Goal: Transaction & Acquisition: Subscribe to service/newsletter

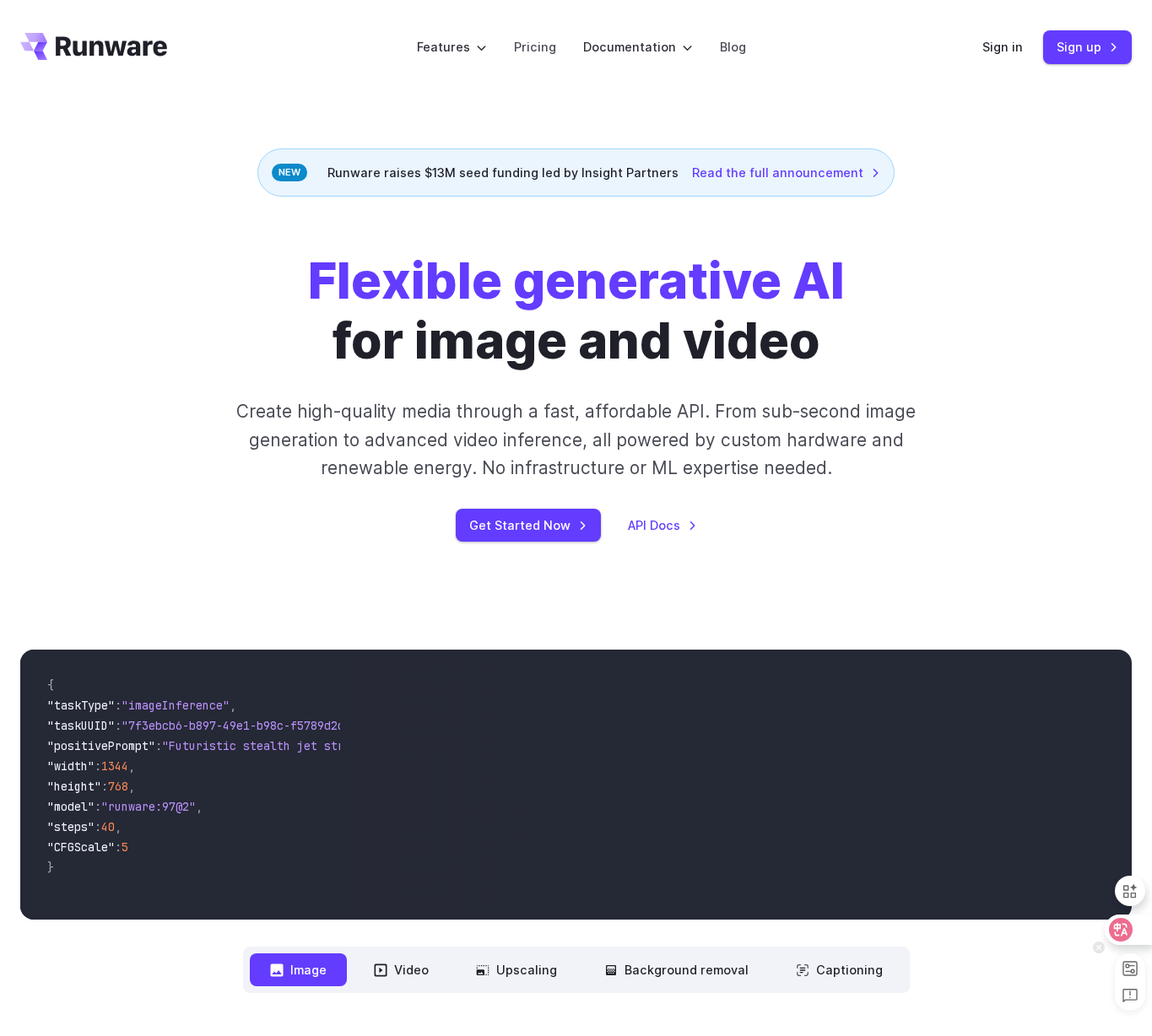
click at [1122, 931] on icon at bounding box center [1120, 929] width 17 height 17
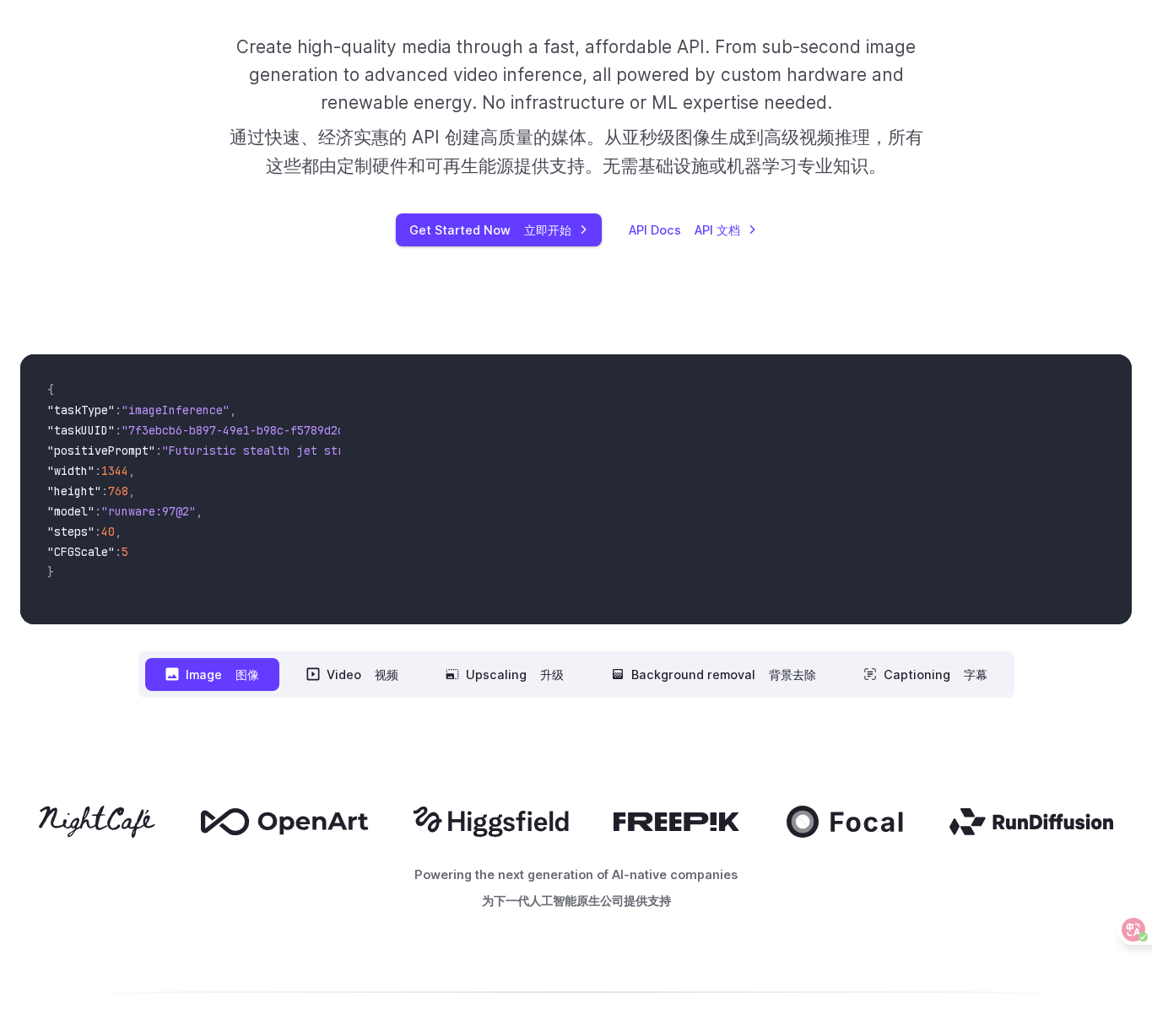
scroll to position [700, 0]
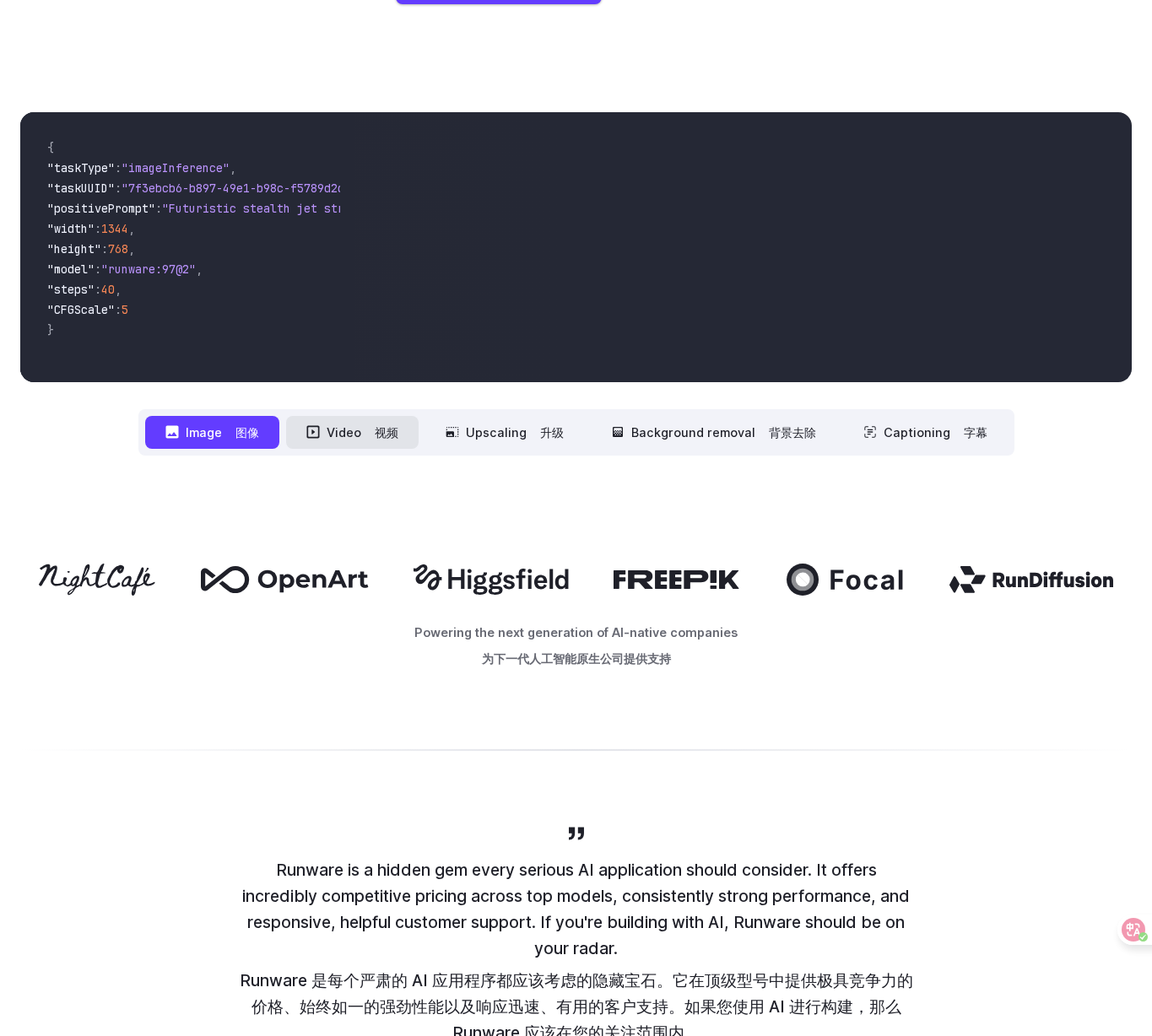
click at [377, 447] on button "Video 视频" at bounding box center [351, 432] width 132 height 33
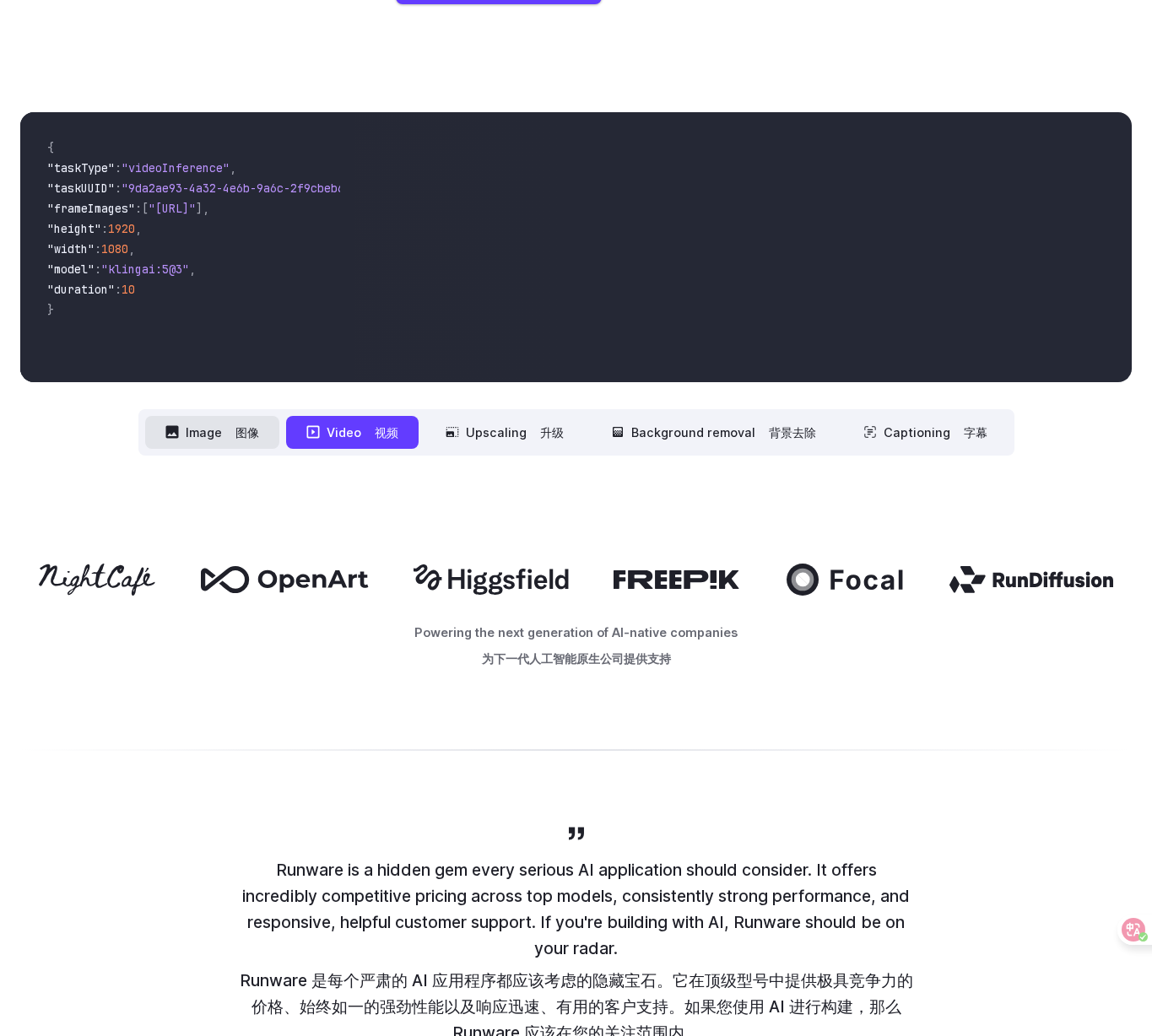
click at [214, 445] on button "Image 图像" at bounding box center [212, 432] width 134 height 33
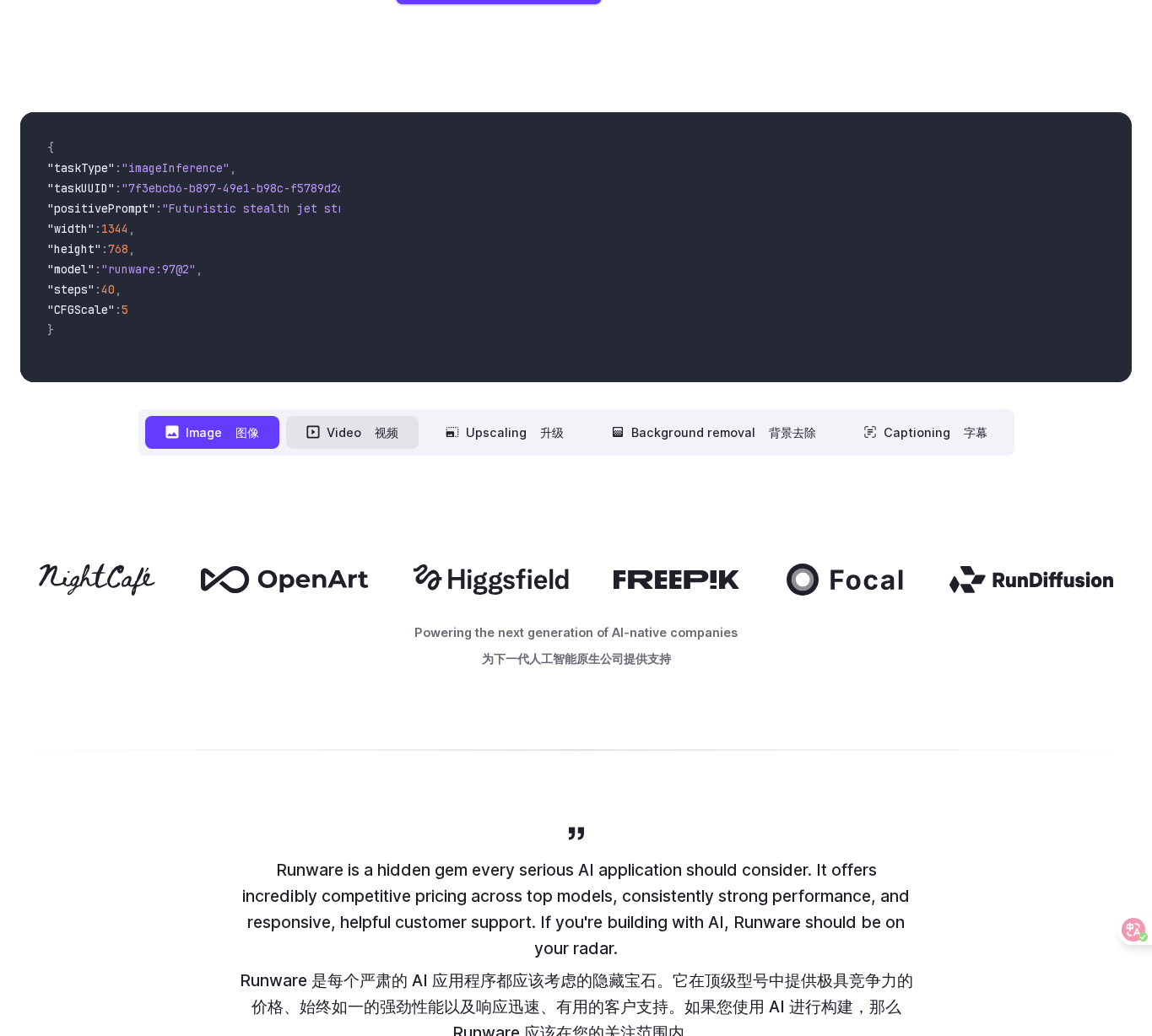
click at [303, 422] on button "Video 视频" at bounding box center [351, 432] width 132 height 33
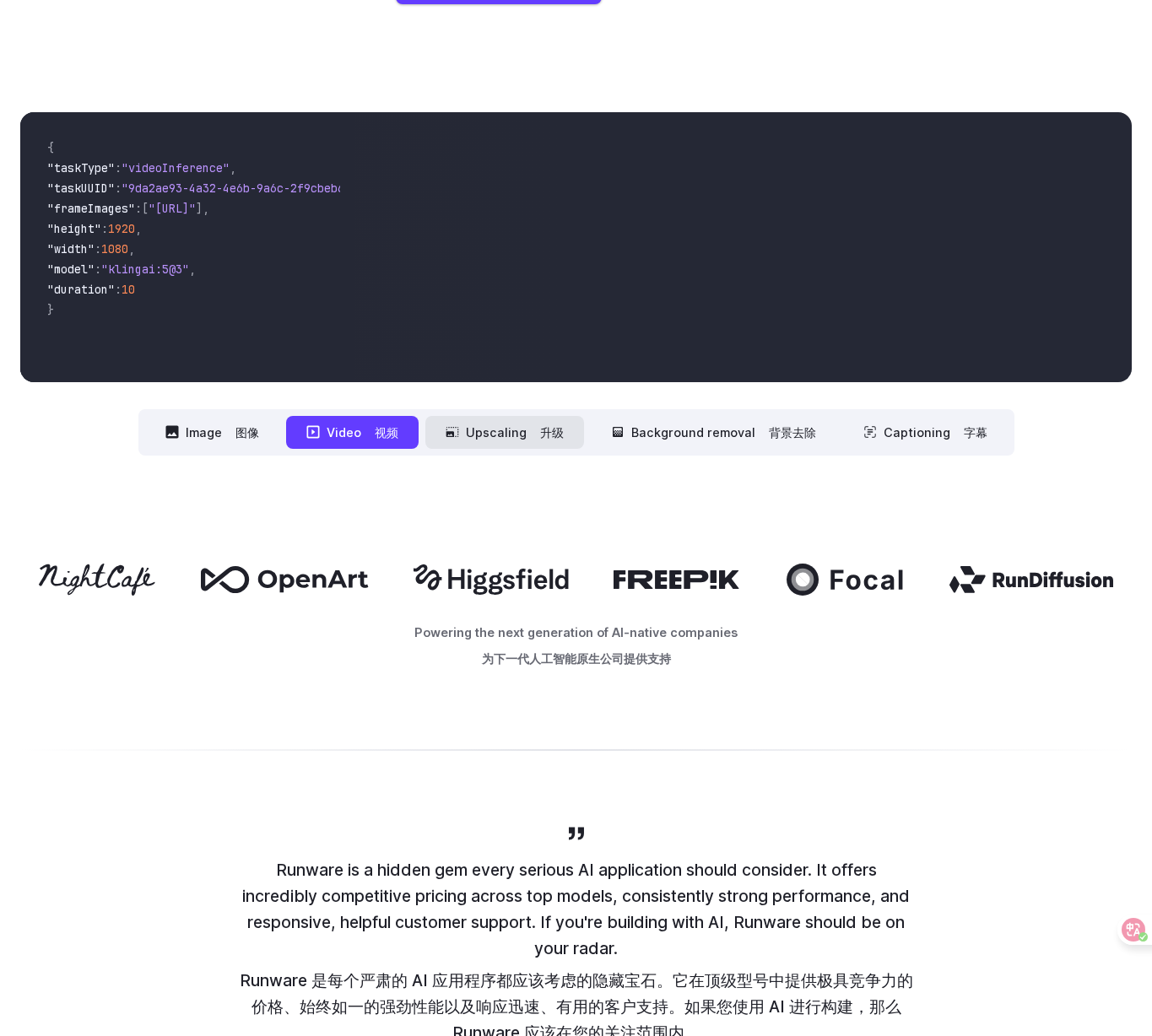
click at [497, 433] on button "Upscaling 升级" at bounding box center [504, 432] width 159 height 33
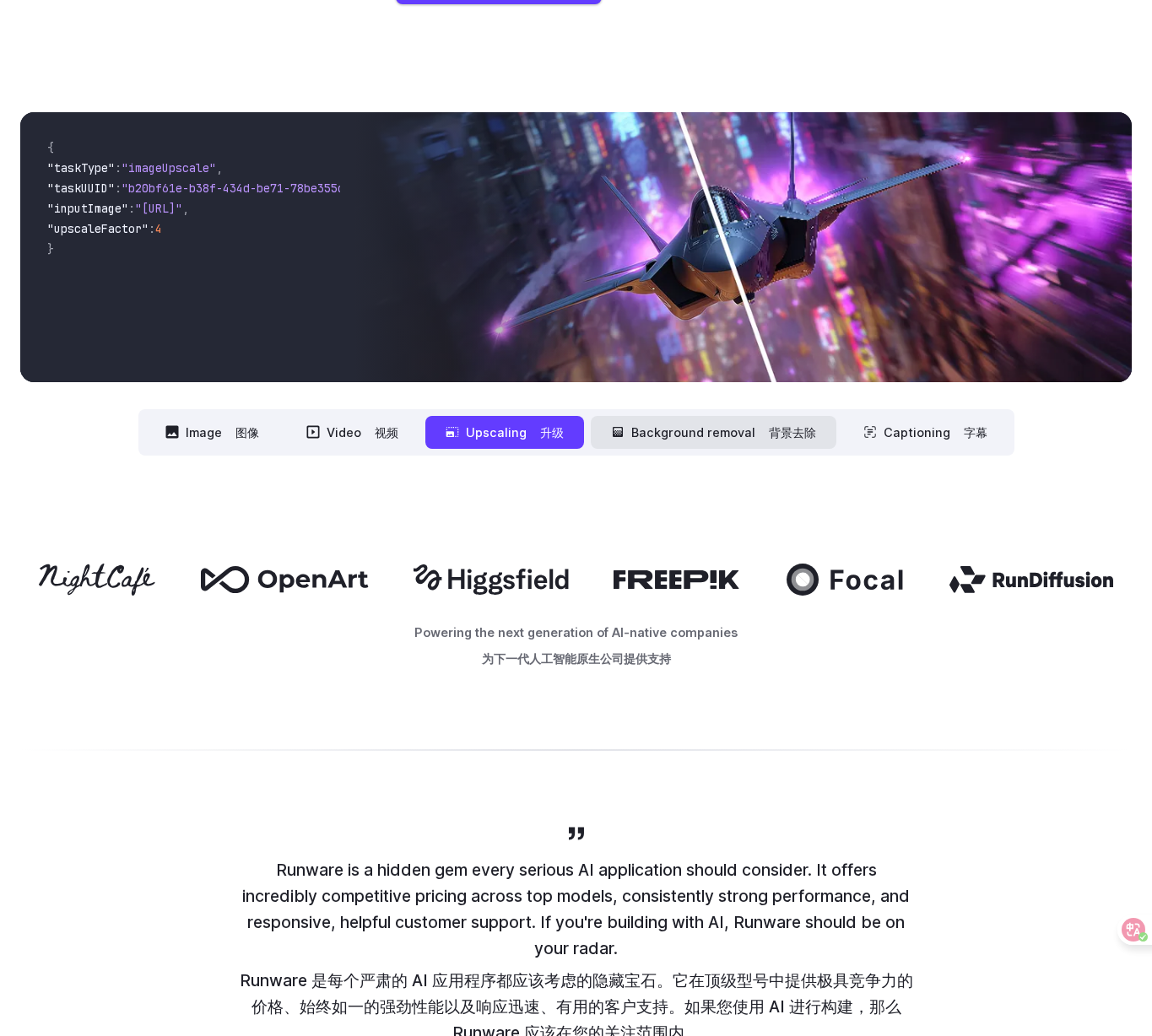
click at [634, 439] on button "Background removal 背景去除" at bounding box center [714, 432] width 246 height 33
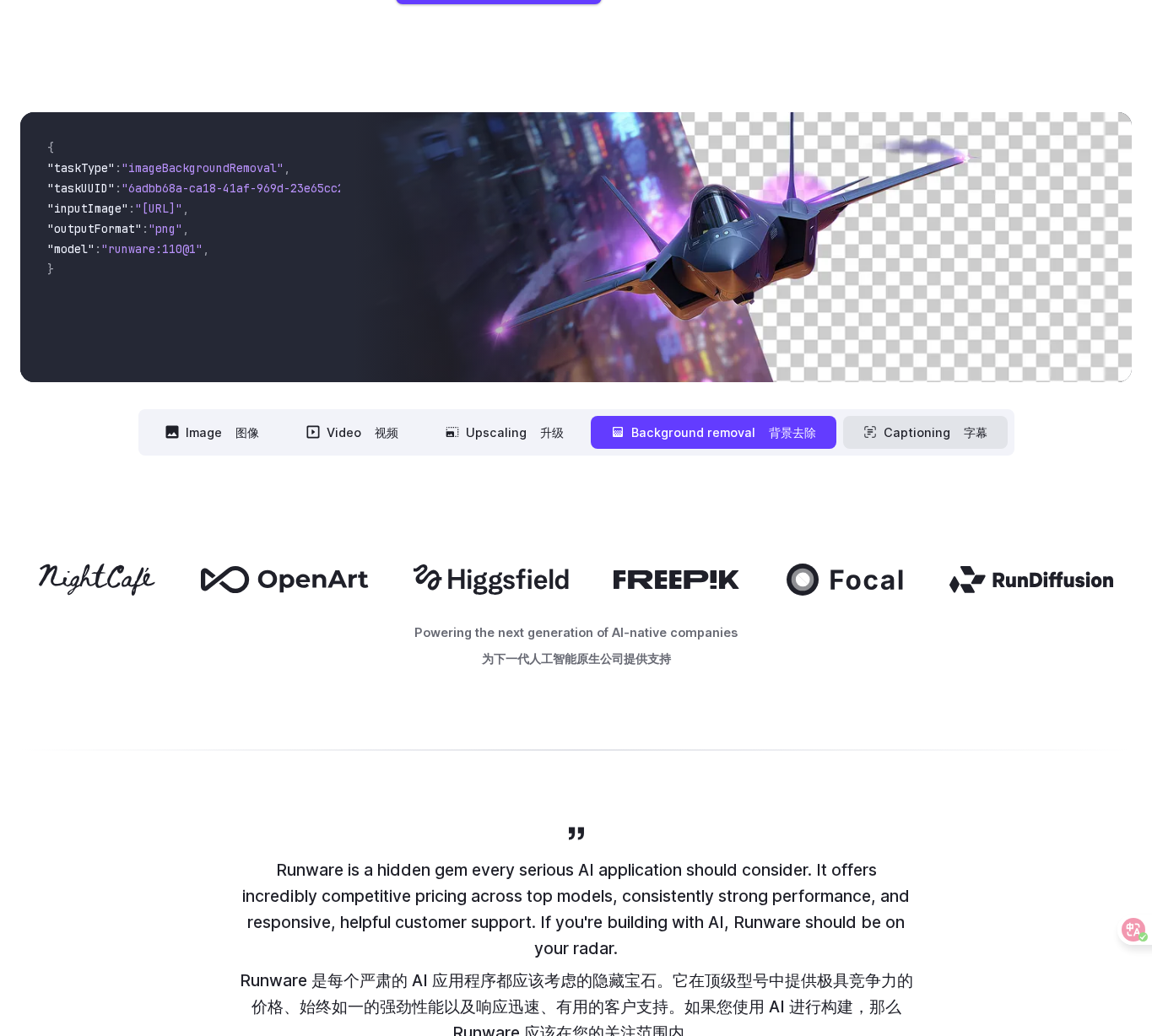
click at [936, 424] on button "Captioning 字幕" at bounding box center [925, 432] width 164 height 33
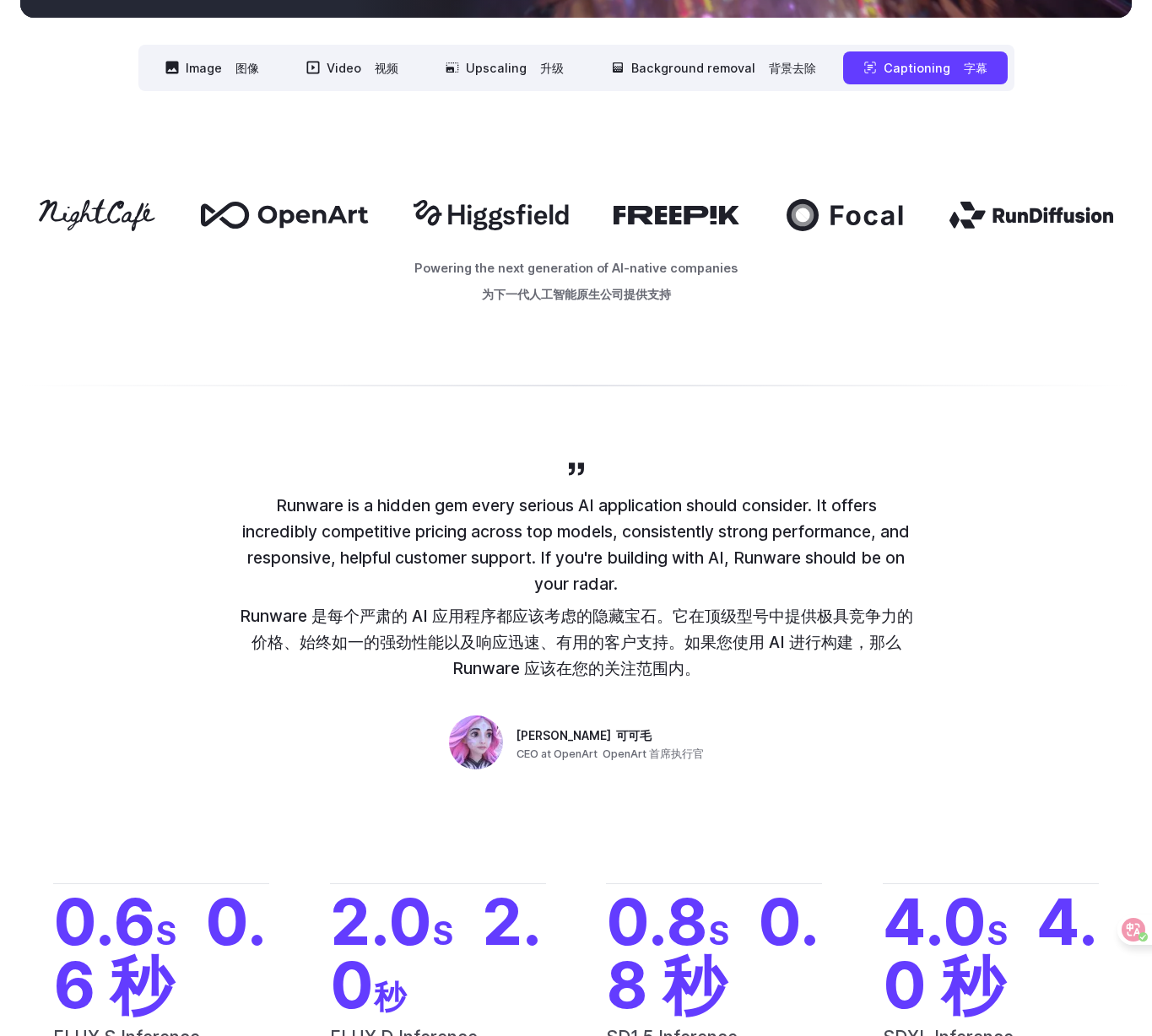
scroll to position [1197, 0]
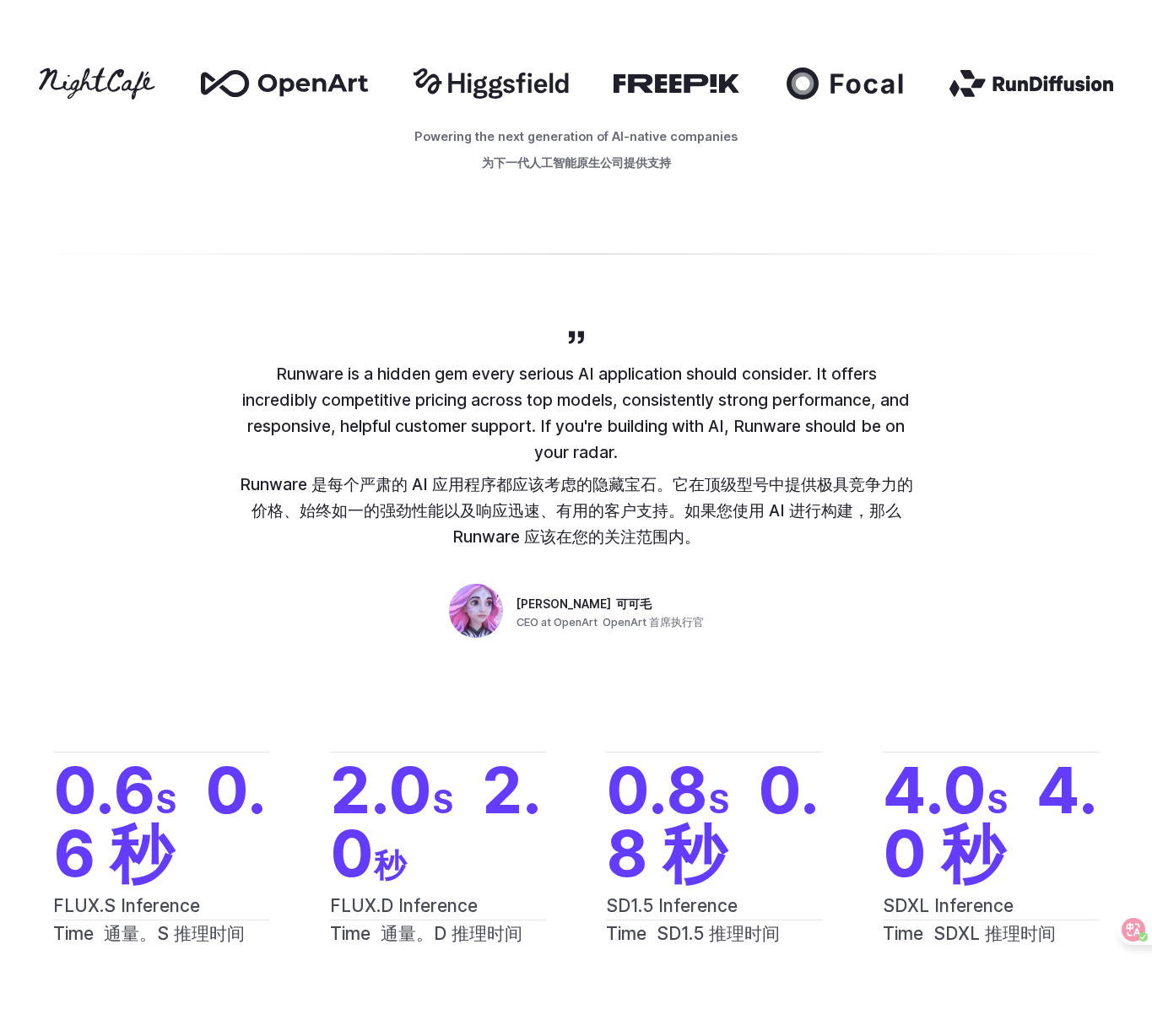
click at [286, 698] on div "0.6 S 0.6 秒 FLUX.S Inference Time 通量。S 推理时间 2.0 S 2.0 秒 FLUX.D Inference Time 通…" at bounding box center [576, 836] width 1152 height 277
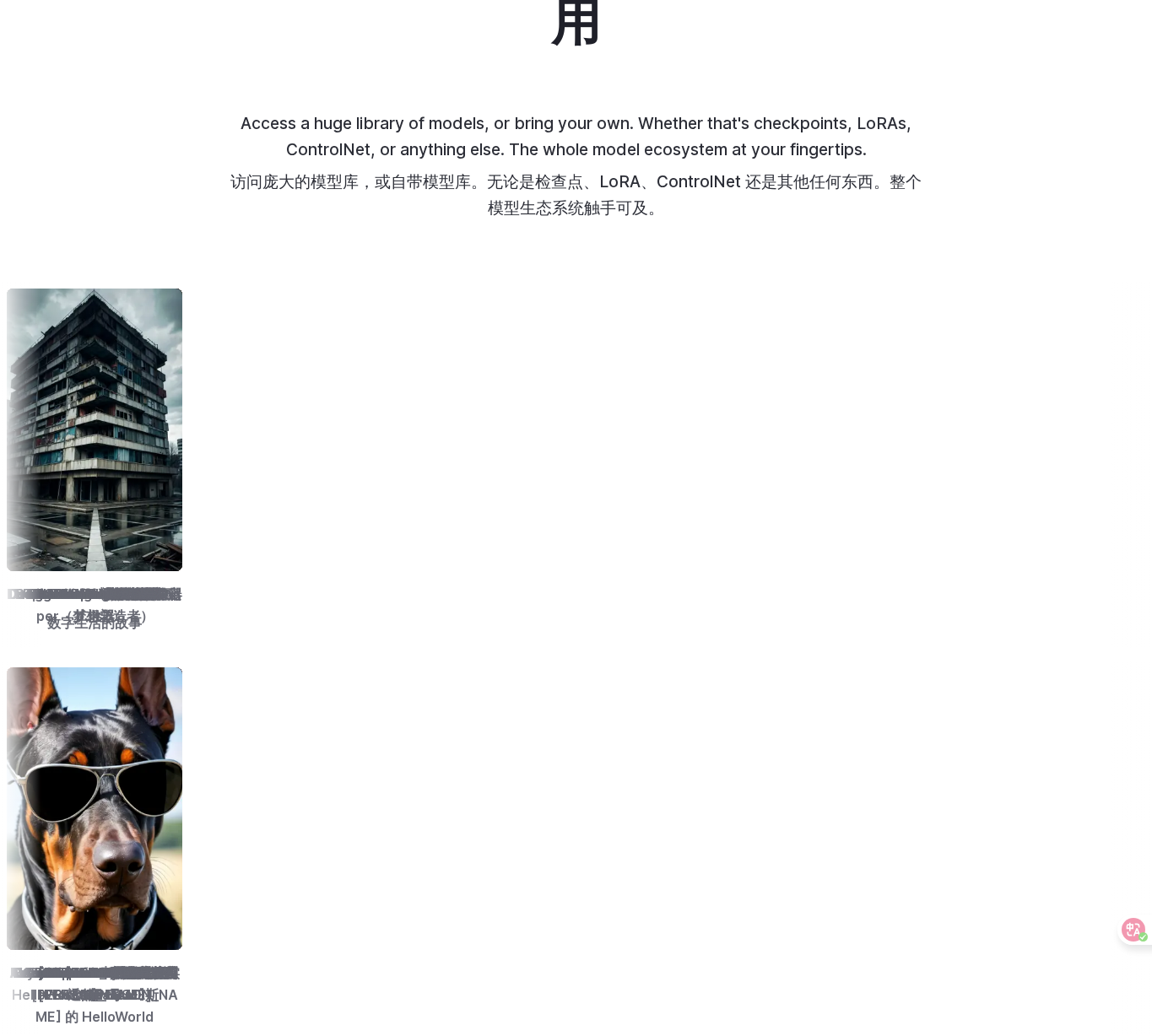
scroll to position [2432, 0]
click at [378, 641] on div "epiCRealism 外皮技术" at bounding box center [283, 464] width 189 height 367
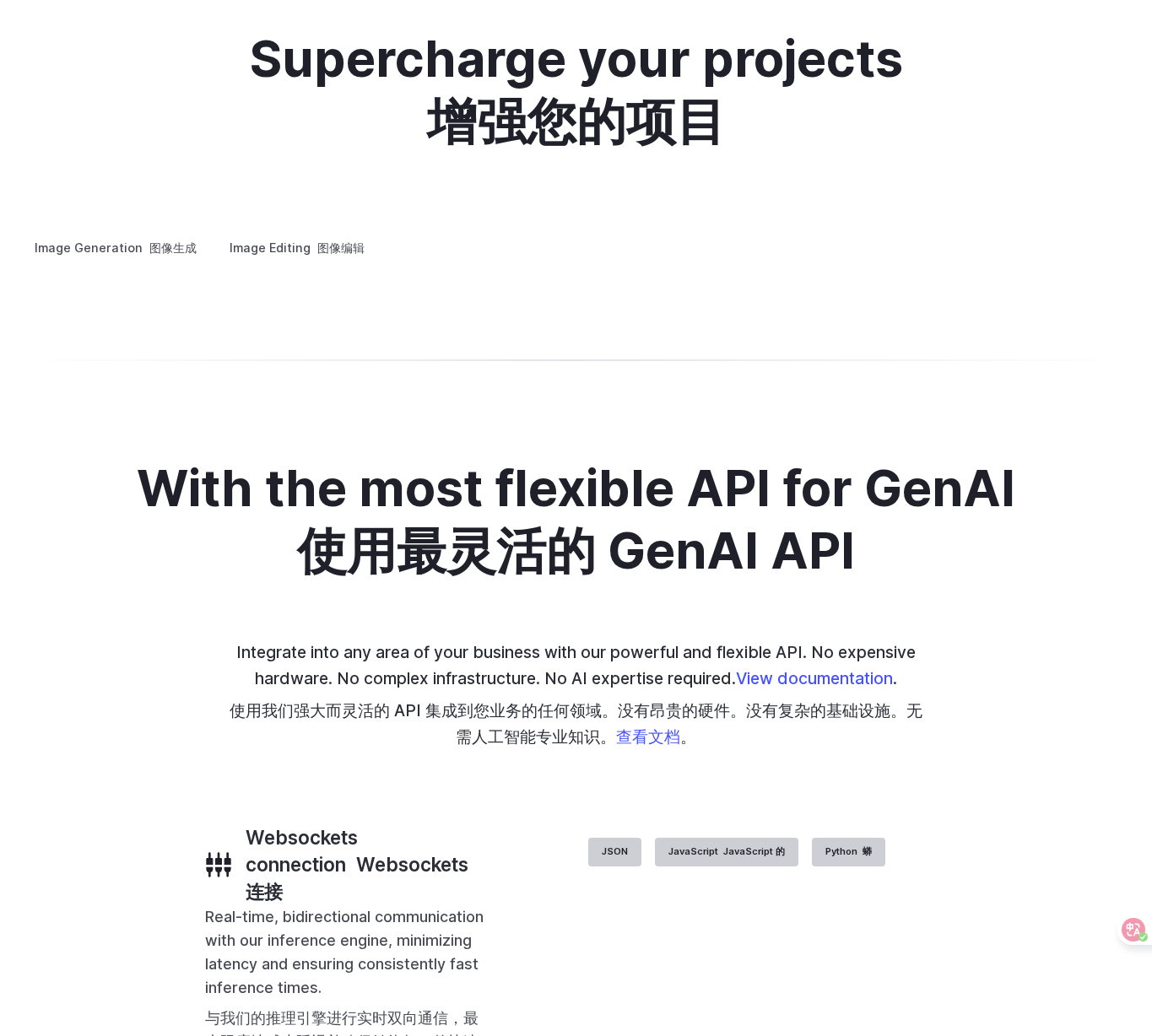
scroll to position [3910, 0]
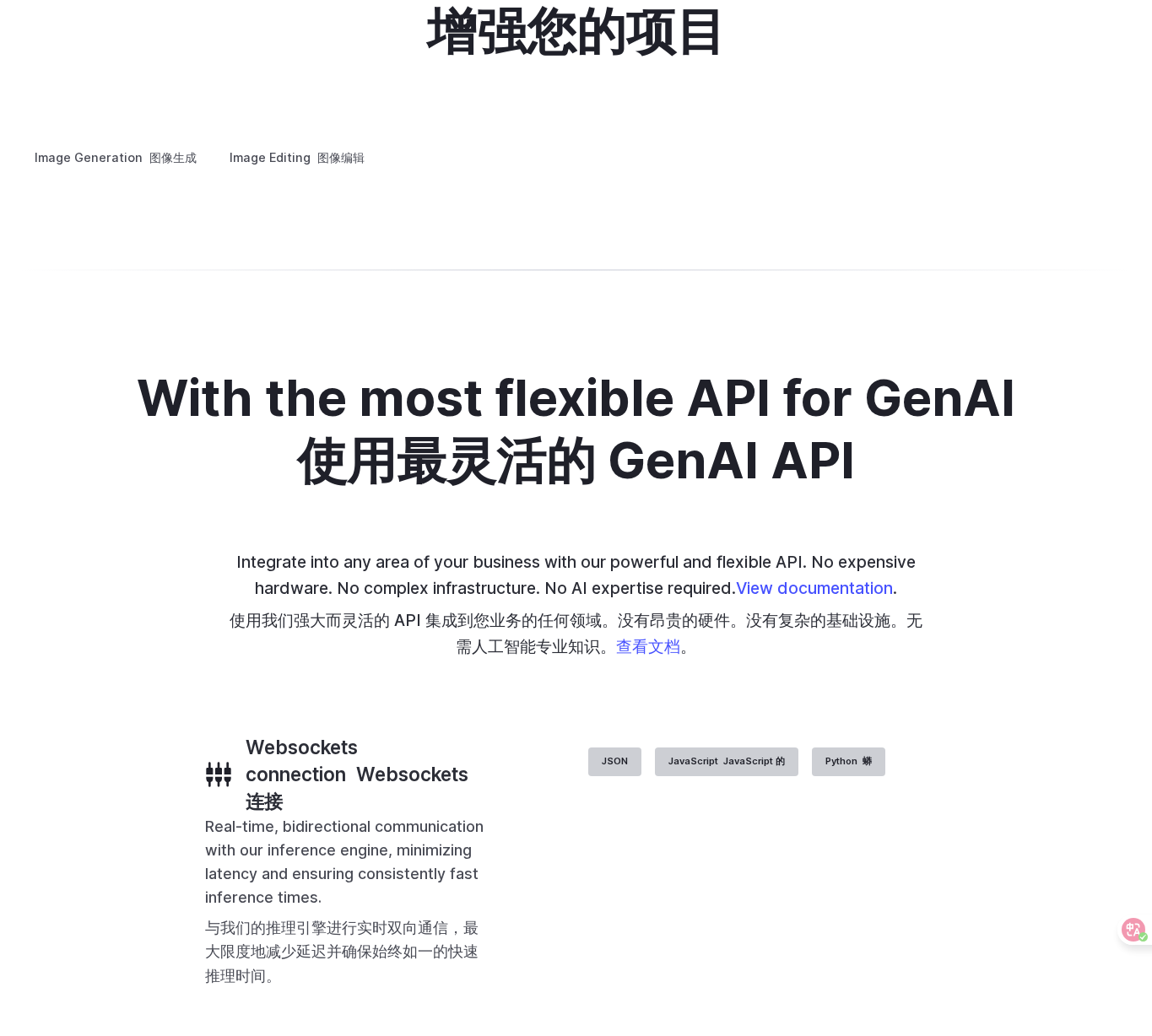
click at [304, 172] on label "Image Editing 图像编辑" at bounding box center [296, 157] width 163 height 29
click at [75, 161] on label "Image Generation 图像生成" at bounding box center [115, 157] width 191 height 29
click at [0, 0] on summary "Concept design 概念设计" at bounding box center [0, 0] width 0 height 0
click at [0, 0] on font "创意造型" at bounding box center [0, 0] width 0 height 0
click at [0, 0] on summary "Architecture 建筑" at bounding box center [0, 0] width 0 height 0
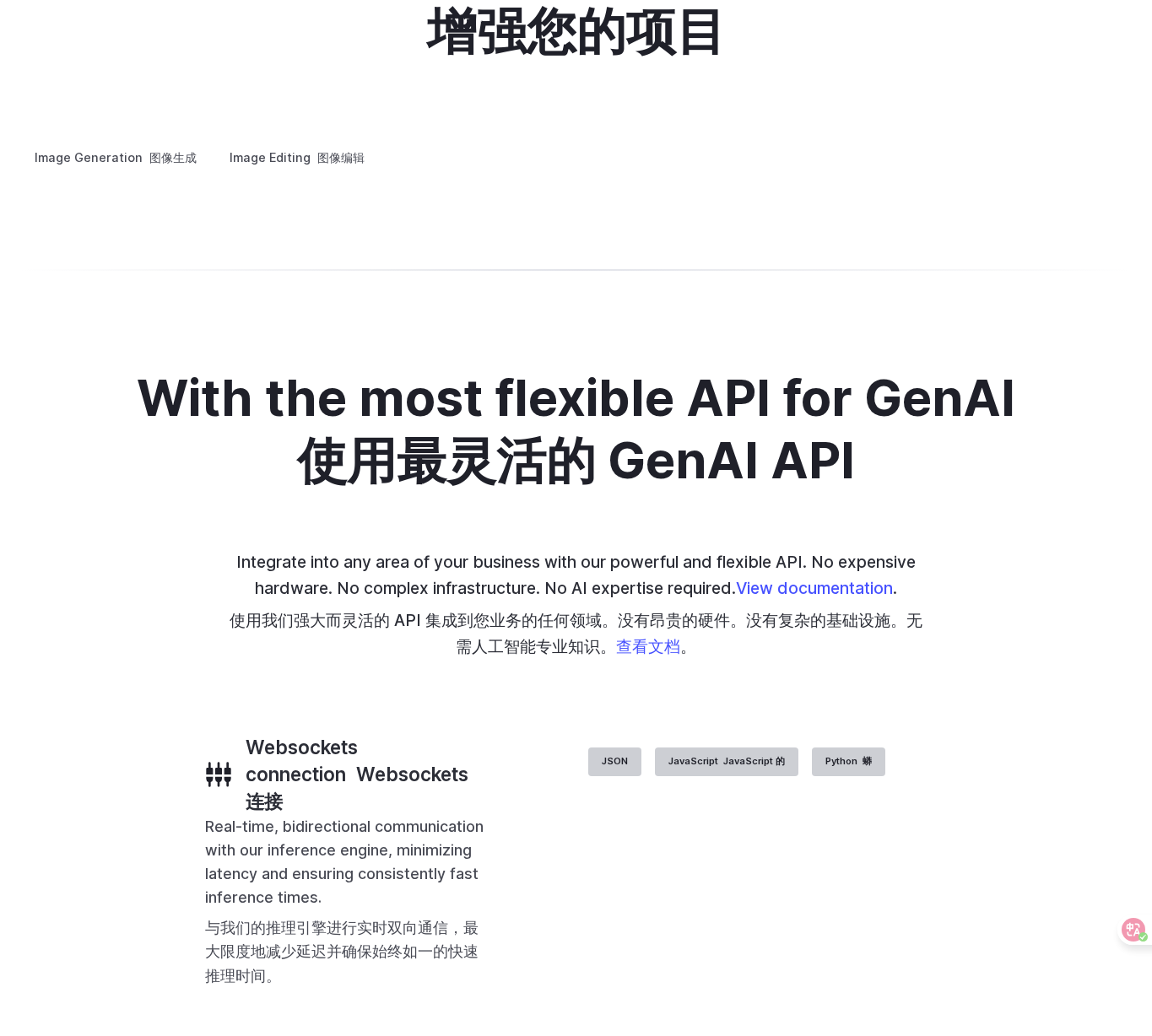
click at [0, 0] on font "产品设计" at bounding box center [0, 0] width 0 height 0
click at [0, 0] on font "个性化资产" at bounding box center [0, 0] width 0 height 0
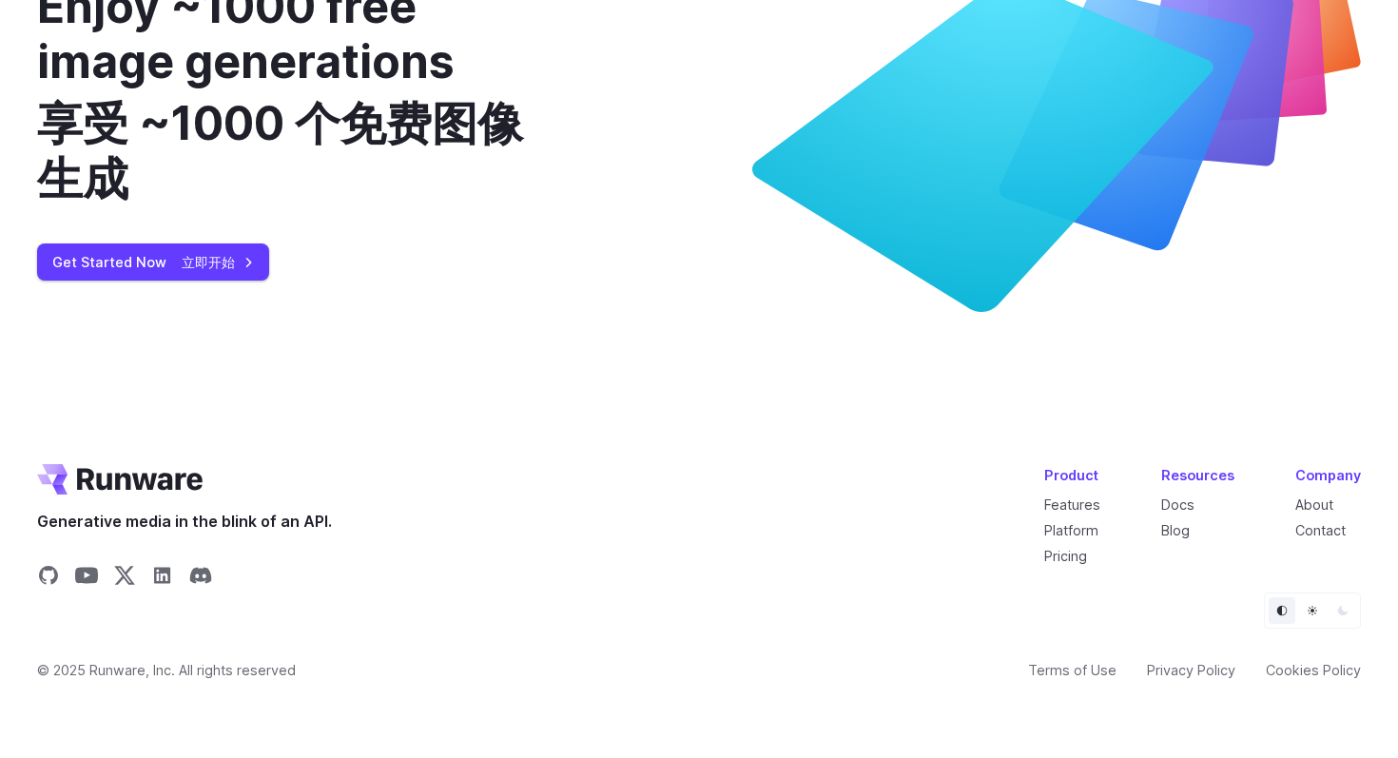
scroll to position [8970, 0]
click at [201, 243] on link "Get Started Now 立即开始" at bounding box center [153, 261] width 232 height 37
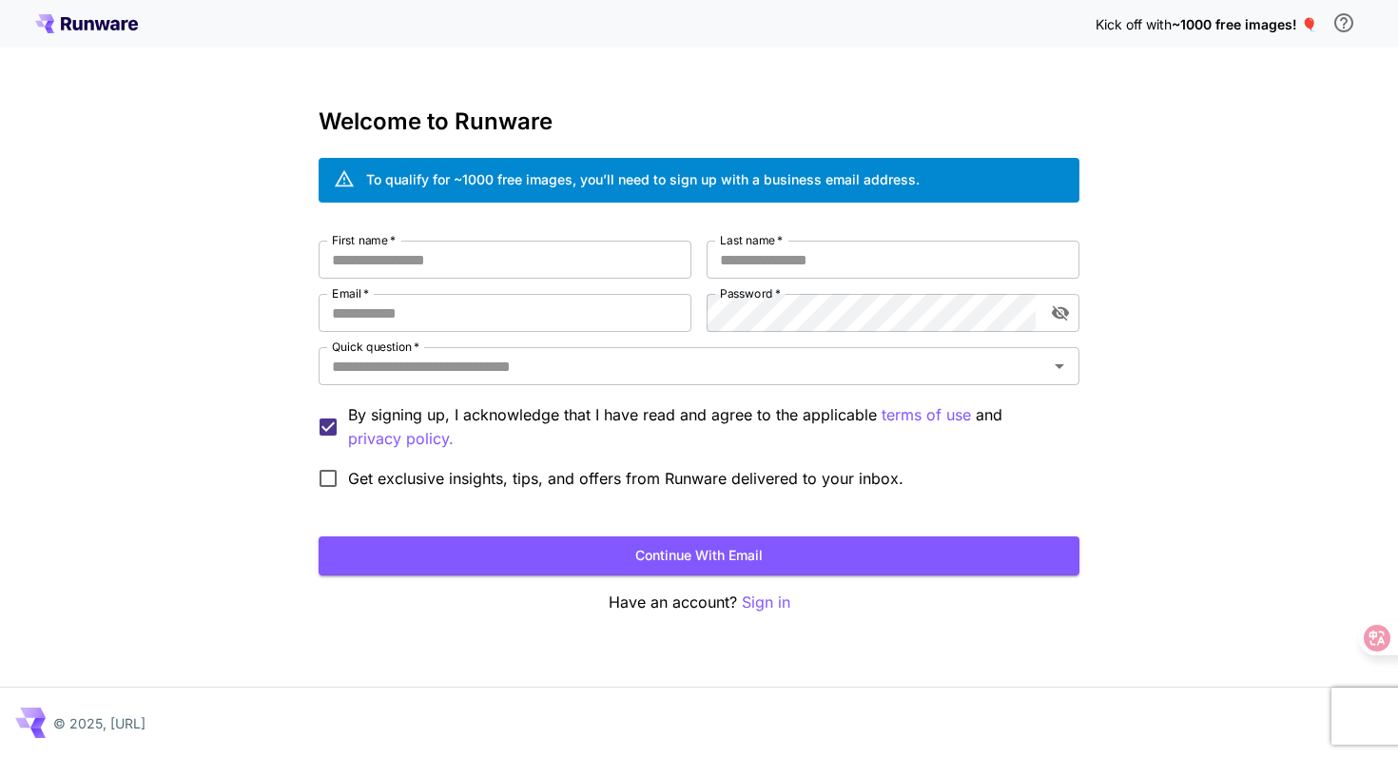
click at [199, 415] on div "Kick off with ~1000 free images! 🎈 Welcome to Runware To qualify for ~1000 free…" at bounding box center [699, 379] width 1398 height 758
click at [150, 214] on div "Kick off with ~1000 free images! 🎈 Welcome to Runware To qualify for ~1000 free…" at bounding box center [699, 379] width 1398 height 758
click at [107, 30] on icon at bounding box center [86, 23] width 103 height 19
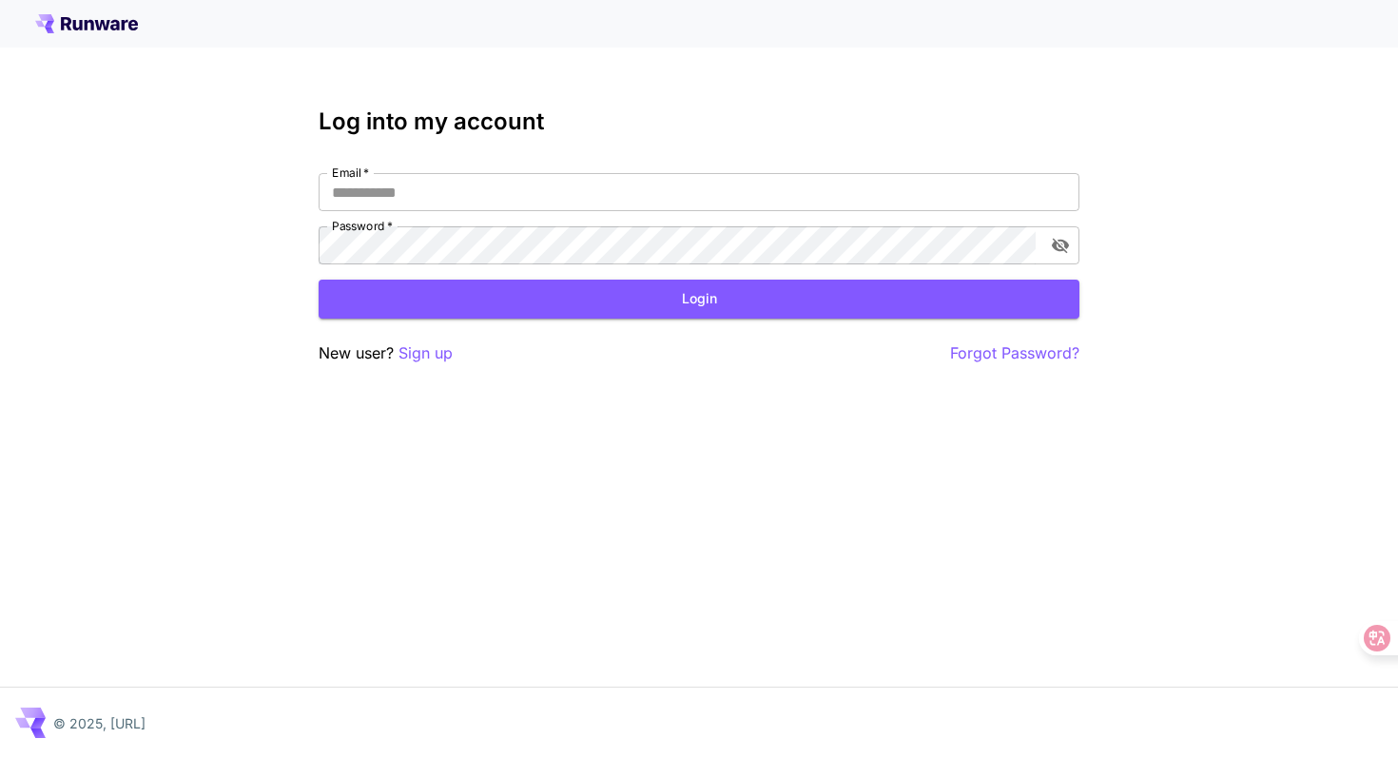
click at [720, 32] on div at bounding box center [699, 23] width 1328 height 19
click at [97, 19] on icon at bounding box center [86, 23] width 103 height 19
